Goal: Transaction & Acquisition: Purchase product/service

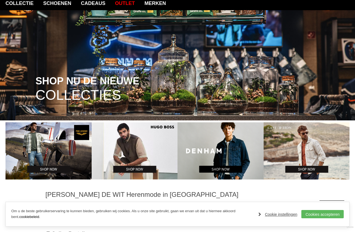
scroll to position [49, 0]
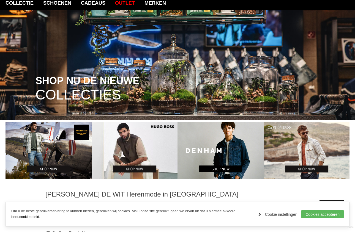
click at [143, 142] on img at bounding box center [135, 150] width 86 height 57
click at [98, 85] on span "SHOP NU DE NIEUWE" at bounding box center [87, 81] width 104 height 10
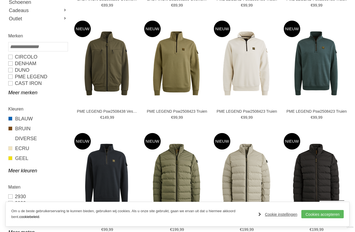
scroll to position [194, 0]
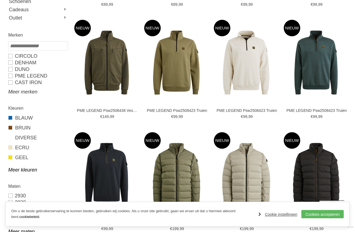
click at [36, 92] on link "Meer merken" at bounding box center [37, 92] width 59 height 7
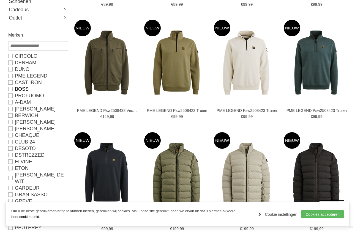
click at [10, 89] on link "BOSS" at bounding box center [37, 89] width 59 height 7
type input "**"
type input "***"
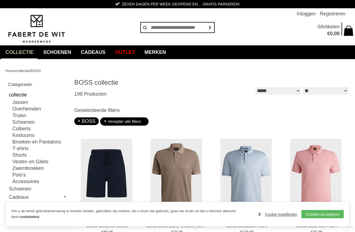
scroll to position [1, 0]
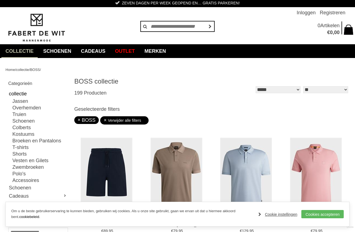
click at [20, 52] on link "collectie" at bounding box center [19, 51] width 36 height 14
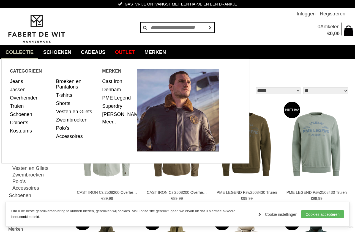
click at [19, 89] on link "Jassen" at bounding box center [31, 90] width 42 height 8
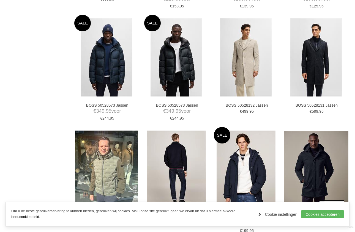
scroll to position [649, 0]
